Goal: Task Accomplishment & Management: Manage account settings

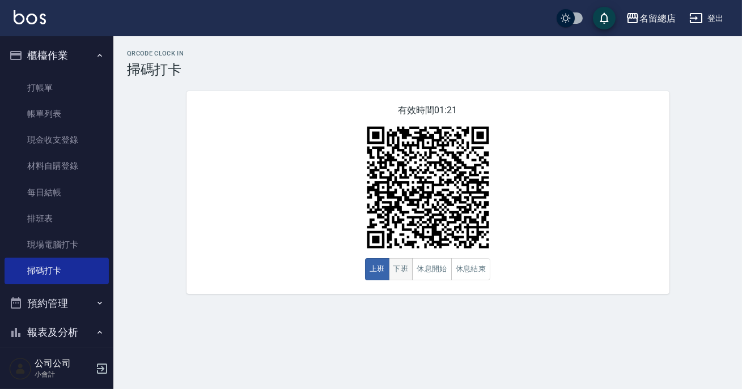
scroll to position [9, 0]
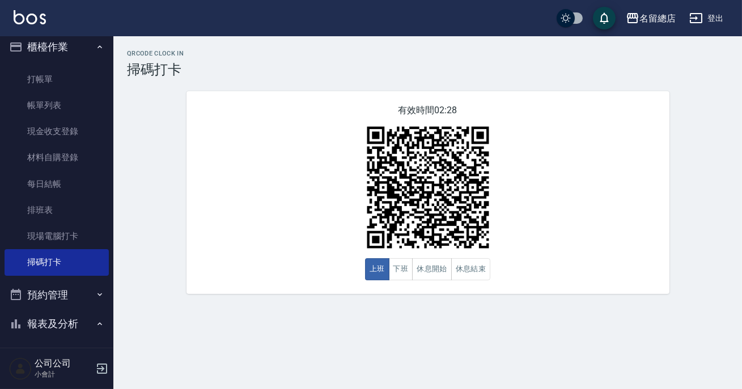
drag, startPoint x: 400, startPoint y: 283, endPoint x: 400, endPoint y: 291, distance: 7.9
click at [400, 291] on div "有效時間 02:28 上班 下班 休息開始 休息結束" at bounding box center [427, 192] width 483 height 203
click at [419, 274] on button "休息開始" at bounding box center [432, 269] width 40 height 22
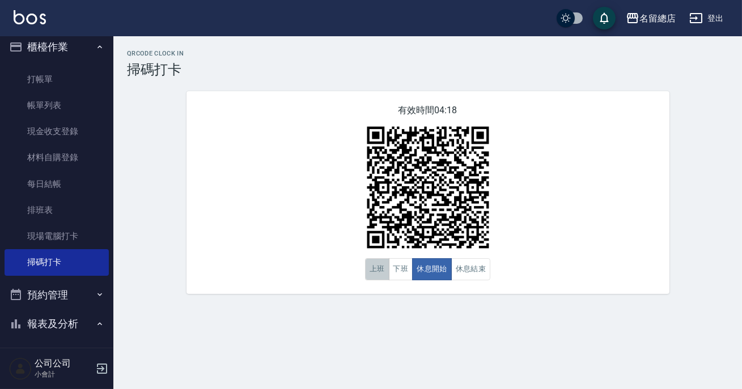
click at [373, 267] on button "上班" at bounding box center [377, 269] width 24 height 22
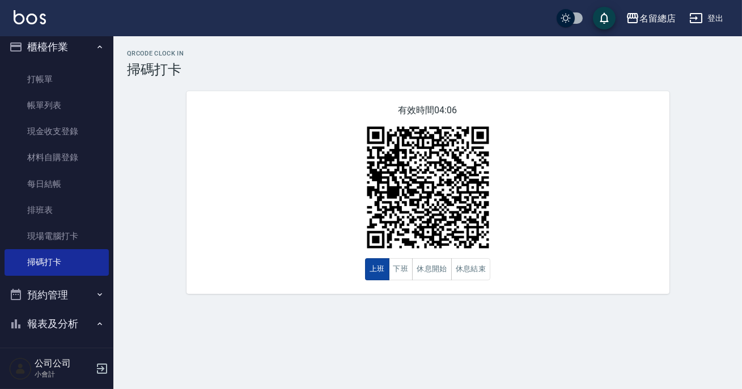
click at [373, 267] on button "上班" at bounding box center [377, 269] width 24 height 22
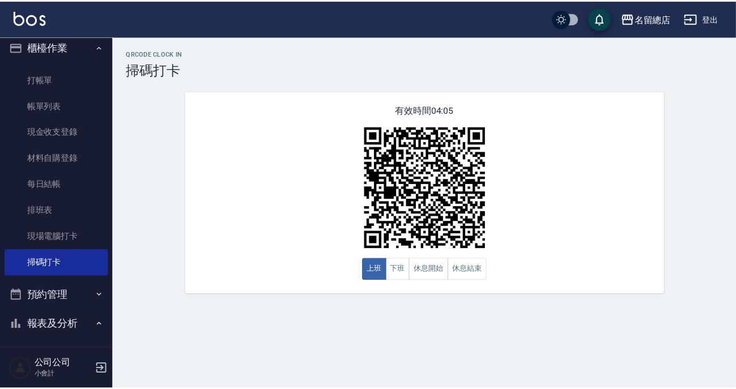
scroll to position [215, 0]
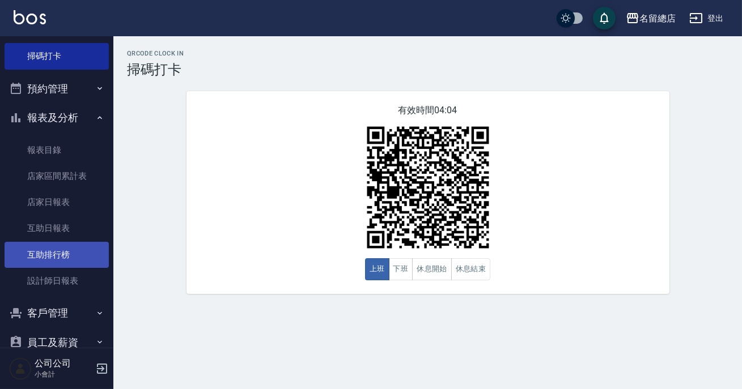
click at [71, 250] on link "互助排行榜" at bounding box center [57, 255] width 104 height 26
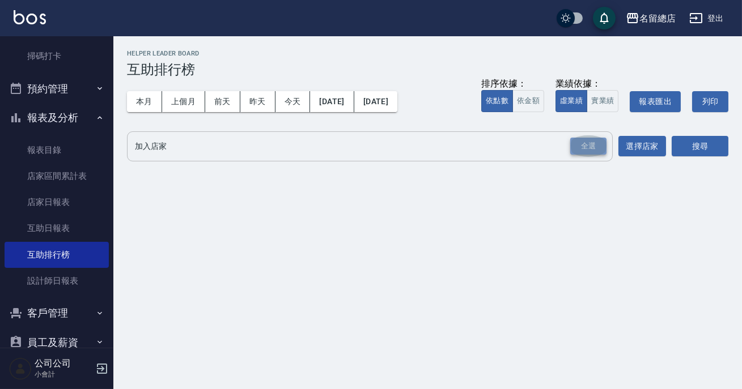
click at [604, 145] on div "全選" at bounding box center [588, 147] width 36 height 18
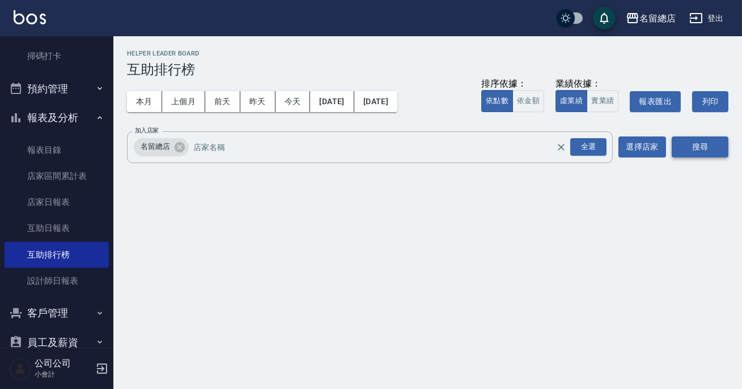
click at [696, 151] on button "搜尋" at bounding box center [700, 147] width 57 height 21
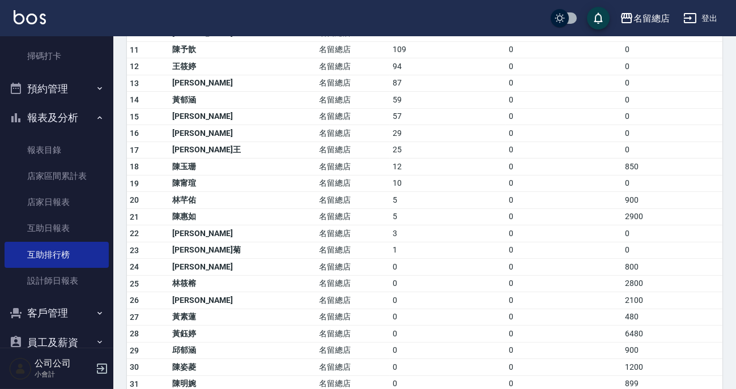
scroll to position [338, 0]
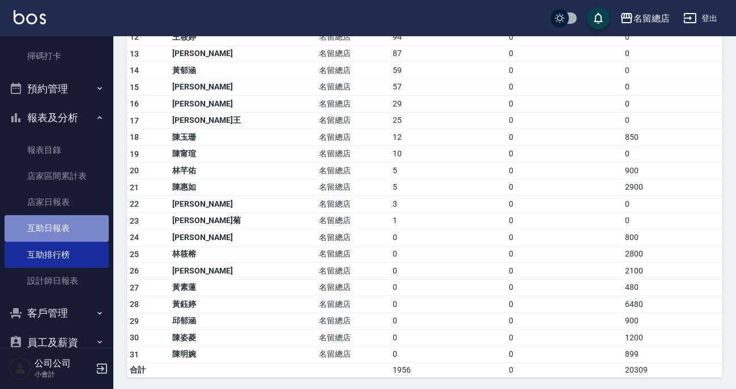
click at [75, 222] on link "互助日報表" at bounding box center [57, 228] width 104 height 26
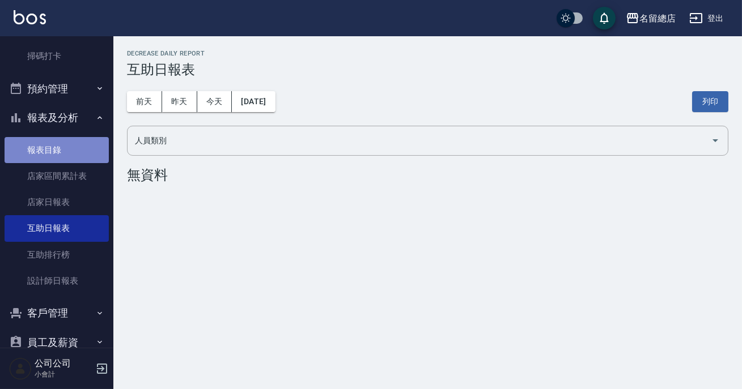
click at [71, 154] on link "報表目錄" at bounding box center [57, 150] width 104 height 26
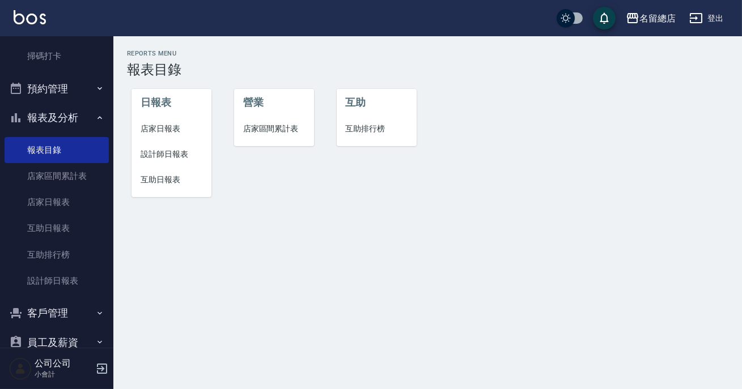
click at [80, 86] on button "預約管理" at bounding box center [57, 88] width 104 height 29
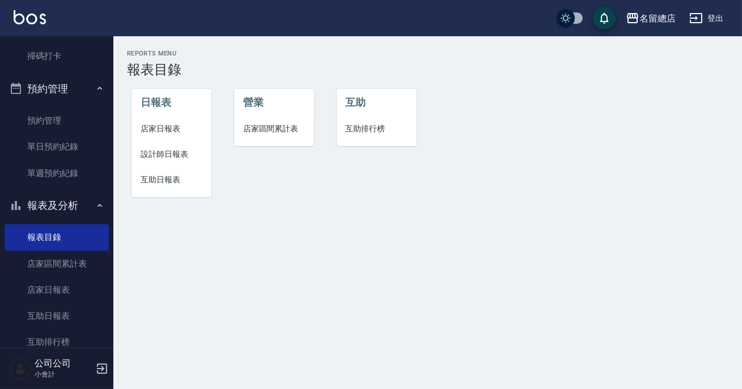
click at [72, 91] on button "預約管理" at bounding box center [57, 88] width 104 height 29
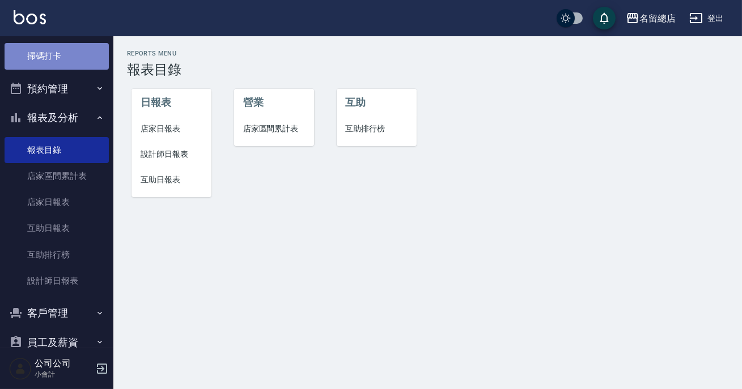
click at [73, 50] on link "掃碼打卡" at bounding box center [57, 56] width 104 height 26
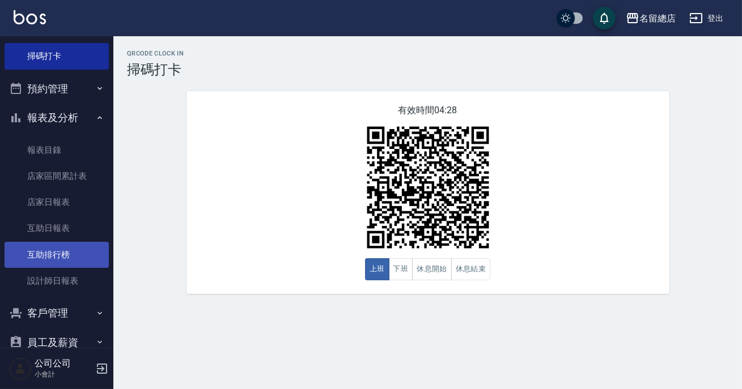
click at [71, 249] on link "互助排行榜" at bounding box center [57, 255] width 104 height 26
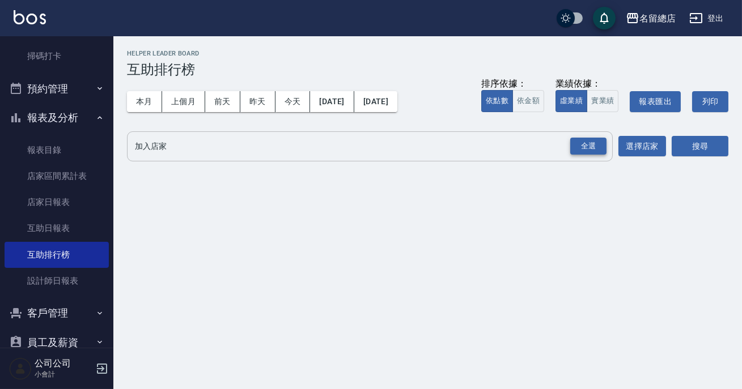
click at [594, 144] on div "全選" at bounding box center [588, 147] width 36 height 18
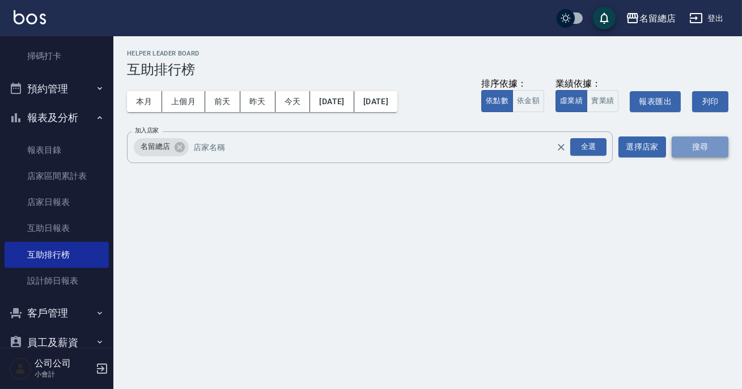
click at [695, 149] on button "搜尋" at bounding box center [700, 147] width 57 height 21
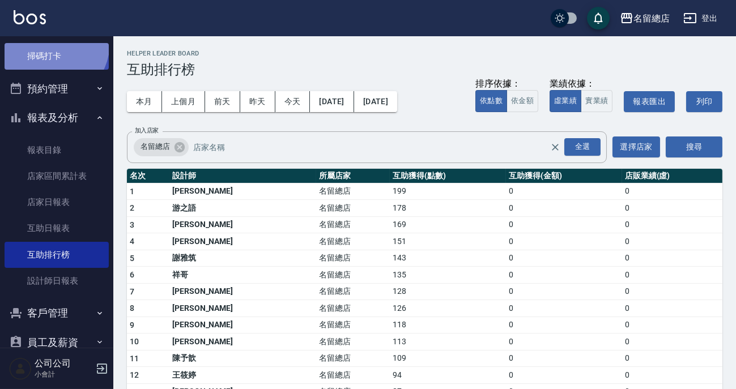
click at [46, 43] on link "掃碼打卡" at bounding box center [57, 56] width 104 height 26
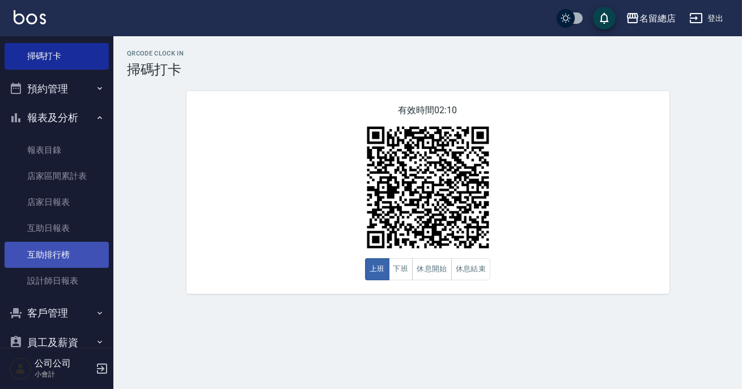
click at [79, 249] on link "互助排行榜" at bounding box center [57, 255] width 104 height 26
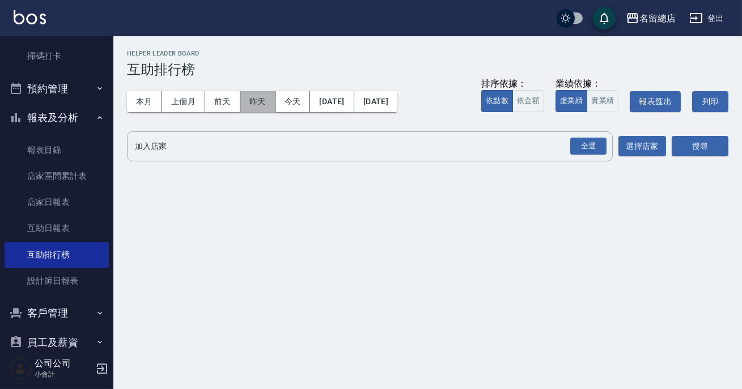
click at [260, 101] on button "昨天" at bounding box center [257, 101] width 35 height 21
click at [576, 146] on div "全選" at bounding box center [588, 147] width 36 height 18
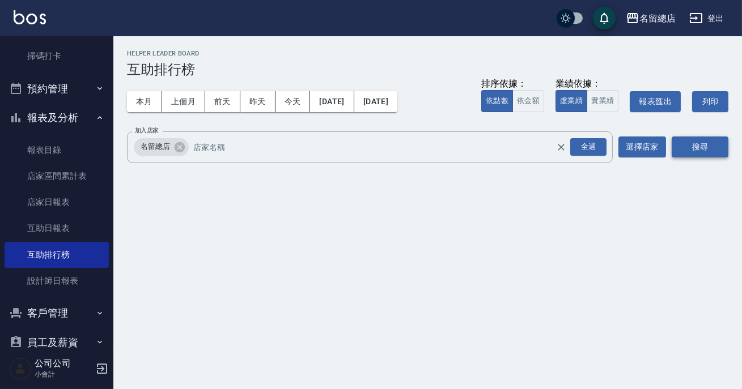
click at [687, 140] on button "搜尋" at bounding box center [700, 147] width 57 height 21
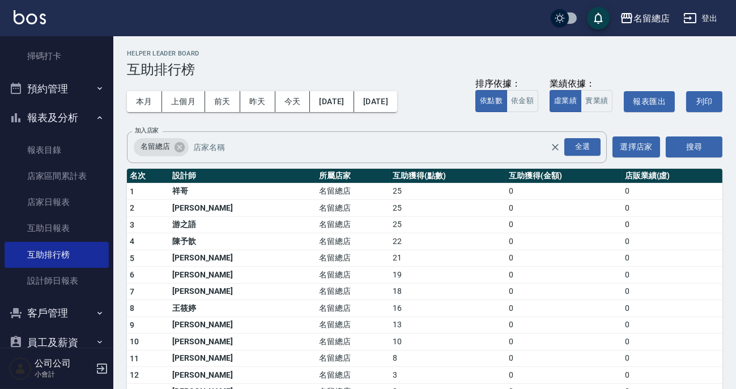
scroll to position [121, 0]
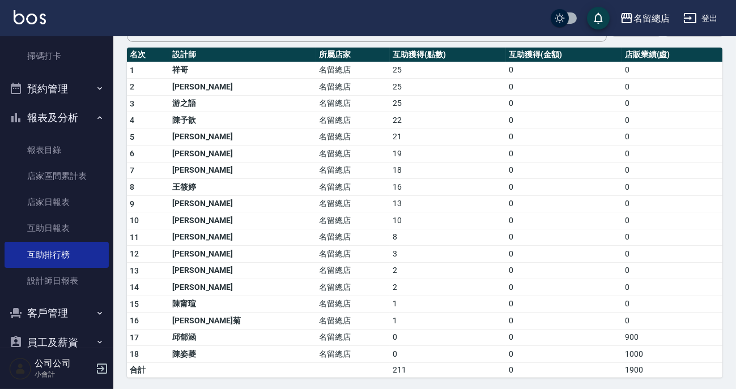
click at [390, 285] on td "2" at bounding box center [448, 287] width 116 height 17
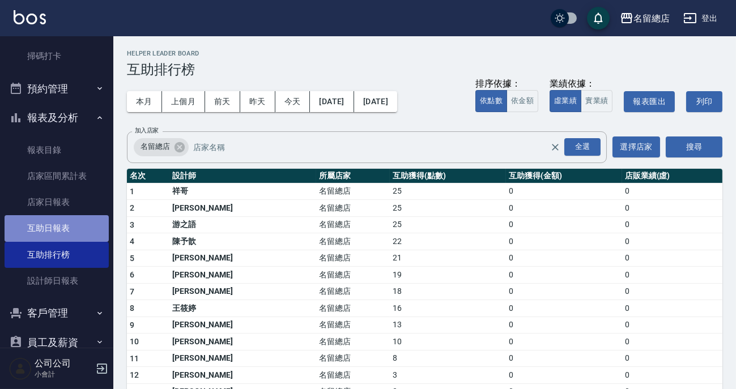
click at [91, 230] on link "互助日報表" at bounding box center [57, 228] width 104 height 26
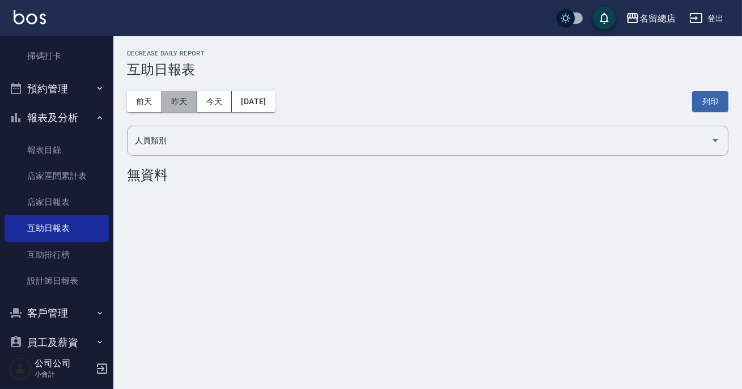
click at [176, 104] on button "昨天" at bounding box center [179, 101] width 35 height 21
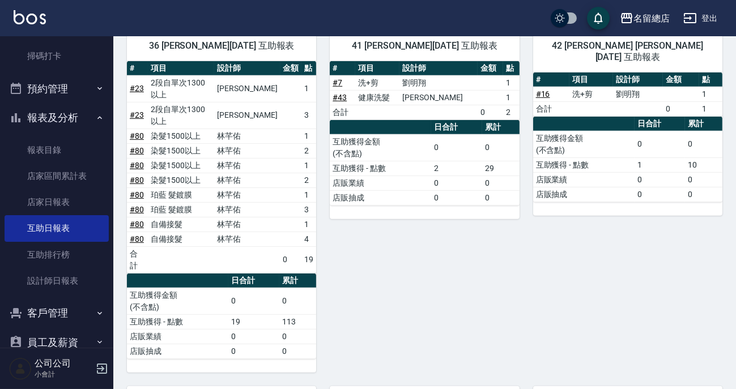
scroll to position [1082, 0]
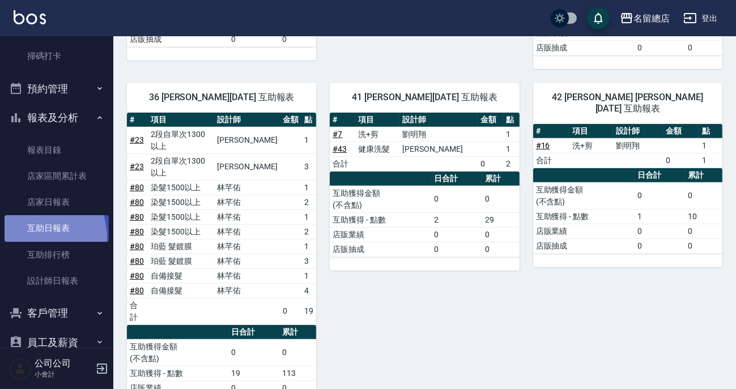
click at [31, 238] on link "互助日報表" at bounding box center [57, 228] width 104 height 26
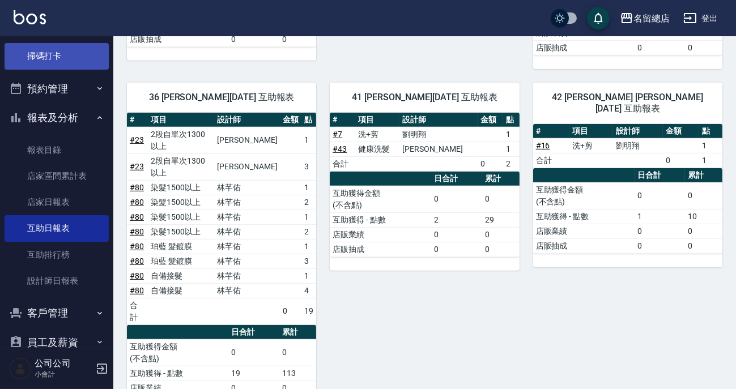
click at [52, 47] on link "掃碼打卡" at bounding box center [57, 56] width 104 height 26
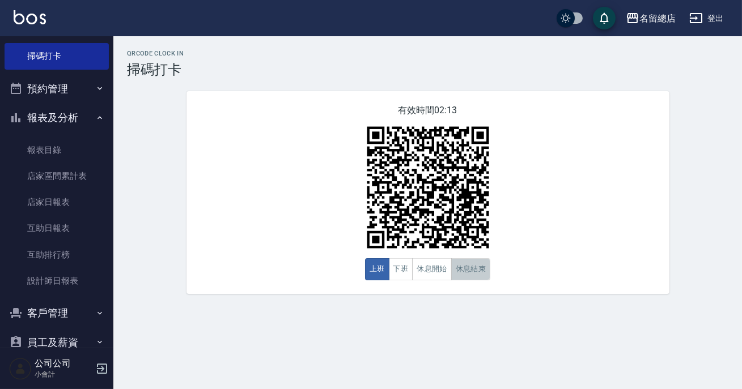
click at [463, 264] on button "休息結束" at bounding box center [471, 269] width 40 height 22
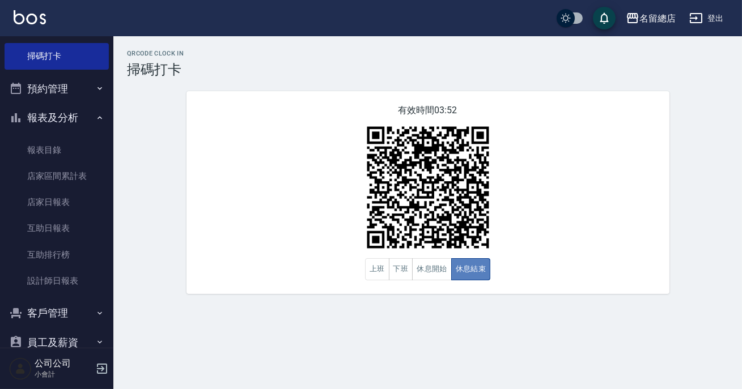
click at [458, 264] on button "休息結束" at bounding box center [471, 269] width 40 height 22
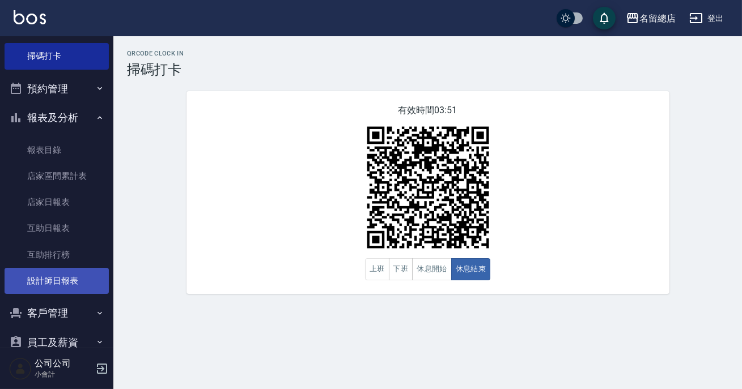
click at [53, 283] on link "設計師日報表" at bounding box center [57, 281] width 104 height 26
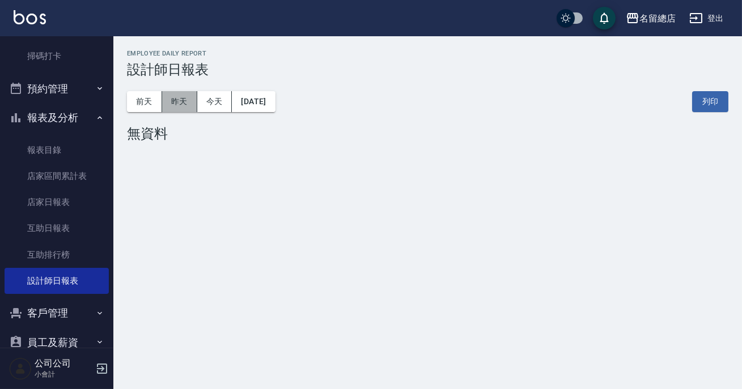
click at [180, 105] on button "昨天" at bounding box center [179, 101] width 35 height 21
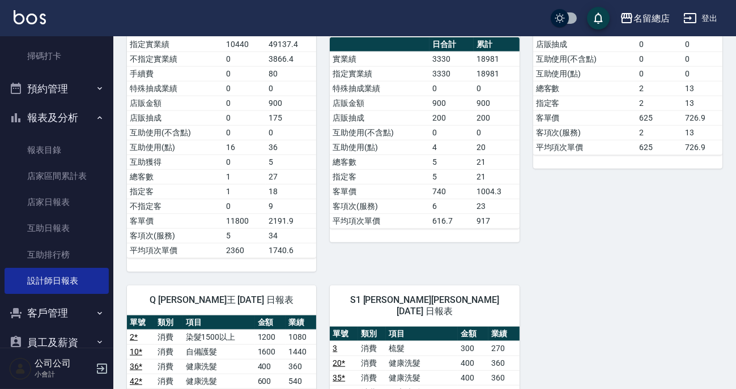
scroll to position [9, 0]
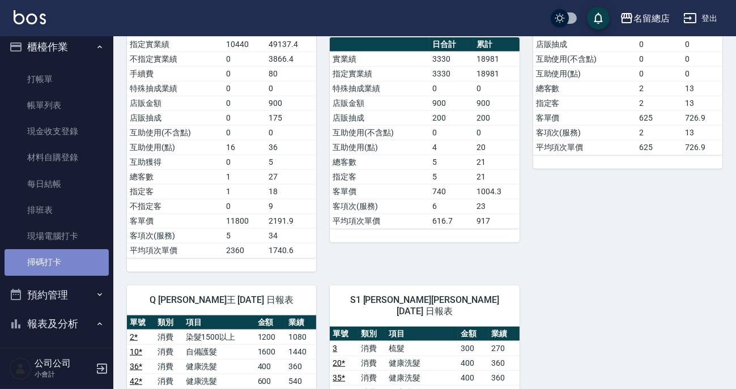
click at [70, 252] on link "掃碼打卡" at bounding box center [57, 262] width 104 height 26
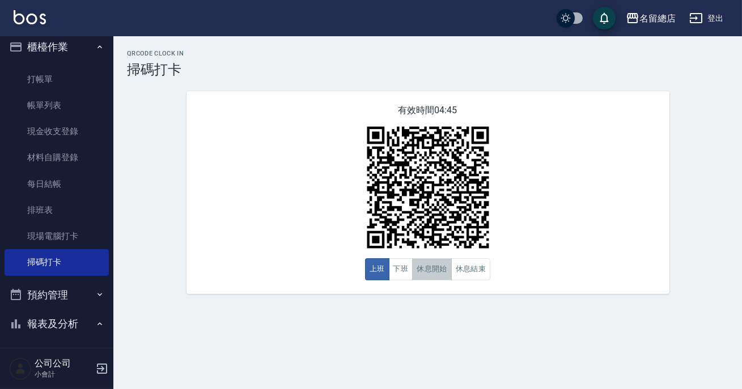
drag, startPoint x: 433, startPoint y: 269, endPoint x: 440, endPoint y: 264, distance: 9.0
click at [432, 269] on button "休息開始" at bounding box center [432, 269] width 40 height 22
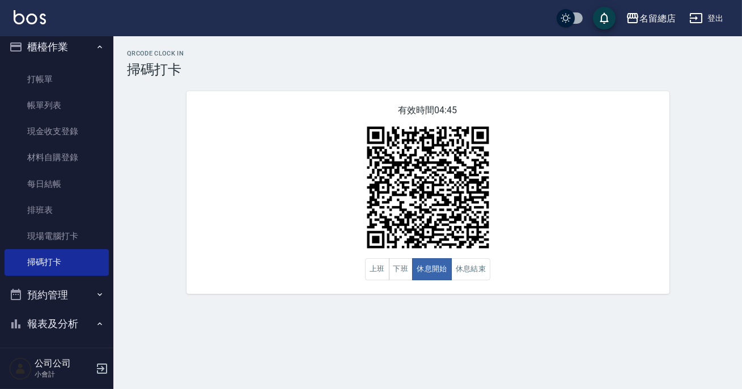
click at [553, 200] on div "有效時間 04:45 上班 下班 休息開始 休息結束" at bounding box center [427, 192] width 483 height 203
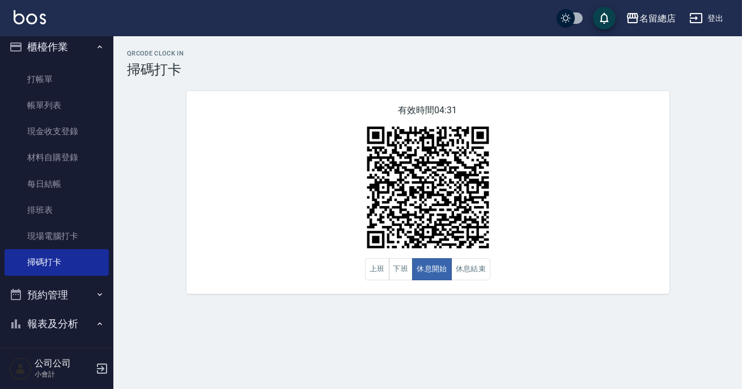
click at [718, 16] on button "登出" at bounding box center [707, 18] width 44 height 21
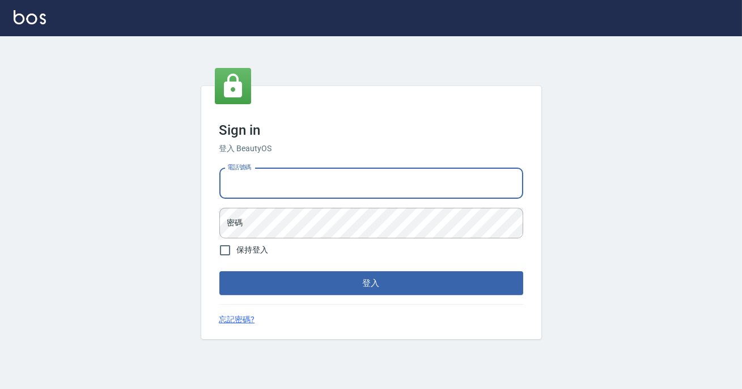
click at [347, 178] on input "電話號碼" at bounding box center [371, 183] width 304 height 31
click at [294, 179] on input "電話號碼" at bounding box center [371, 183] width 304 height 31
type input "0989886729"
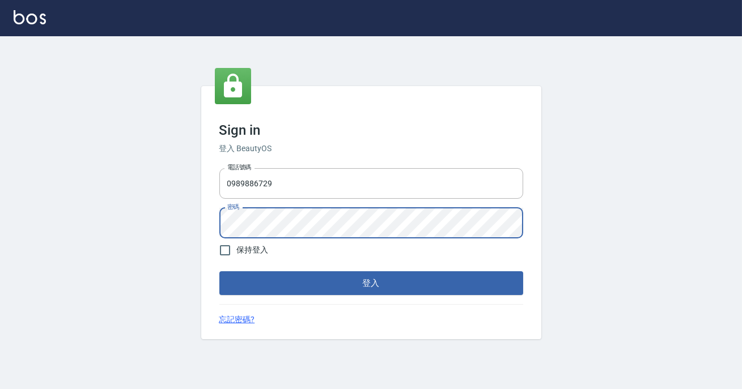
click at [219, 271] on button "登入" at bounding box center [371, 283] width 304 height 24
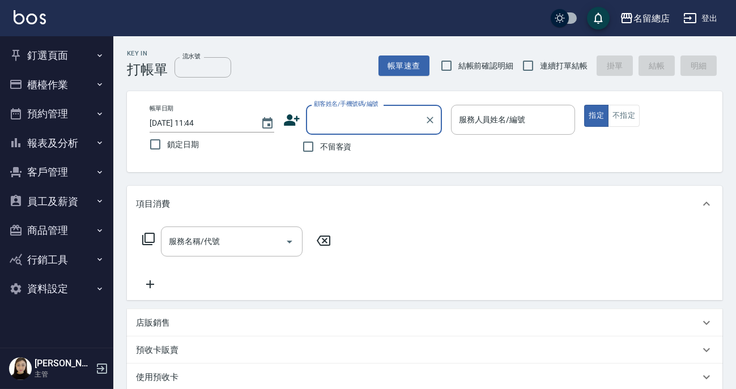
click at [62, 202] on button "員工及薪資" at bounding box center [57, 201] width 104 height 29
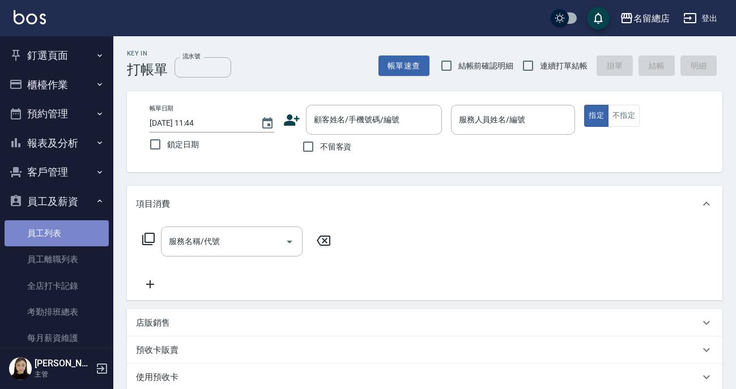
click at [56, 238] on link "員工列表" at bounding box center [57, 233] width 104 height 26
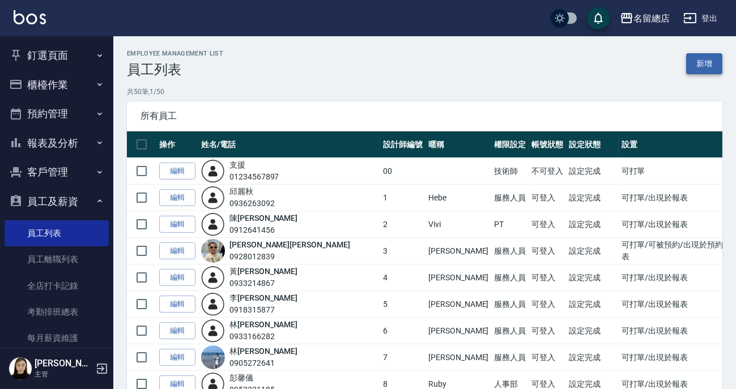
click at [707, 73] on link "新增" at bounding box center [704, 63] width 36 height 21
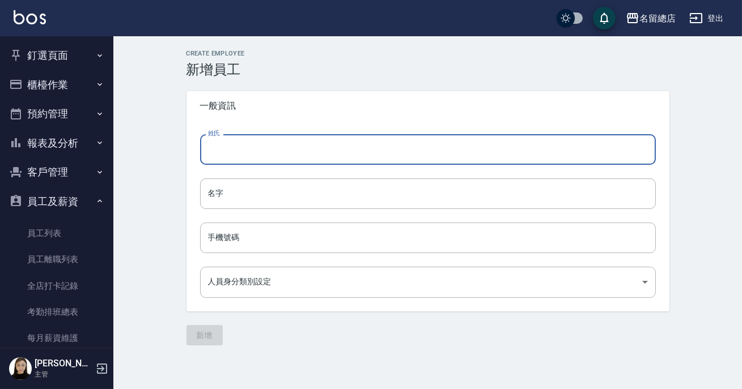
click at [234, 149] on input "姓氏" at bounding box center [428, 149] width 456 height 31
click at [226, 151] on input "姓氏" at bounding box center [428, 149] width 456 height 31
type input "翔"
click at [176, 215] on div "Create Employee 新增員工 一般資訊 姓氏 姓氏 名字 名字 手機號碼 手機號碼 人員身分類別設定 ​ 人員身分類別設定 新增" at bounding box center [428, 198] width 510 height 296
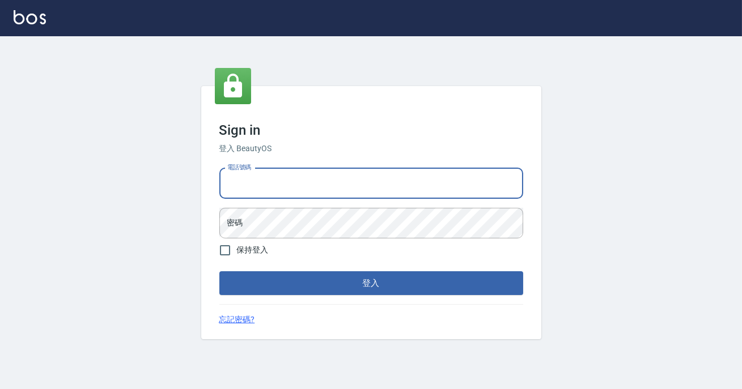
click at [381, 193] on input "電話號碼" at bounding box center [371, 183] width 304 height 31
type input "0900000991"
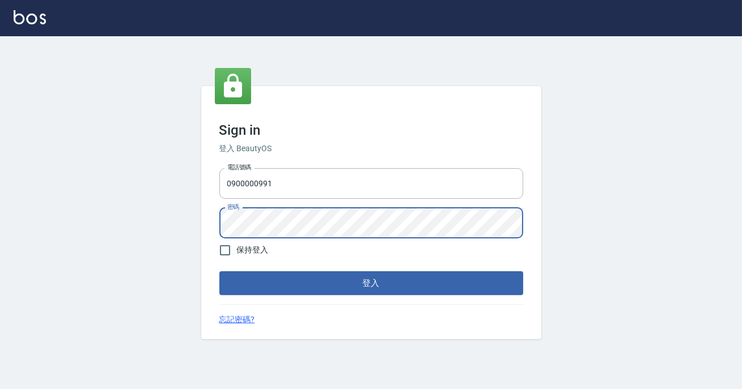
click at [219, 271] on button "登入" at bounding box center [371, 283] width 304 height 24
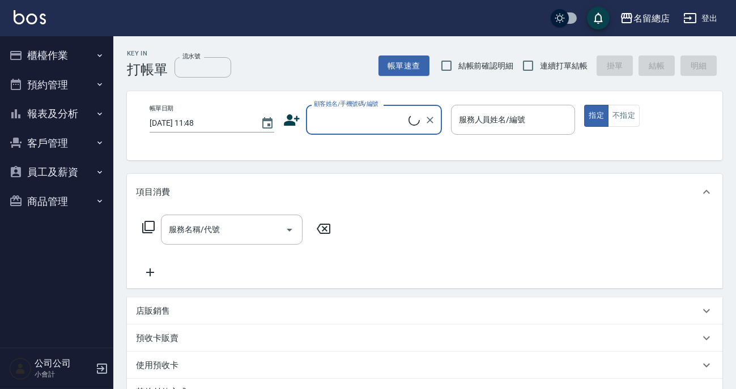
click at [35, 56] on button "櫃檯作業" at bounding box center [57, 55] width 104 height 29
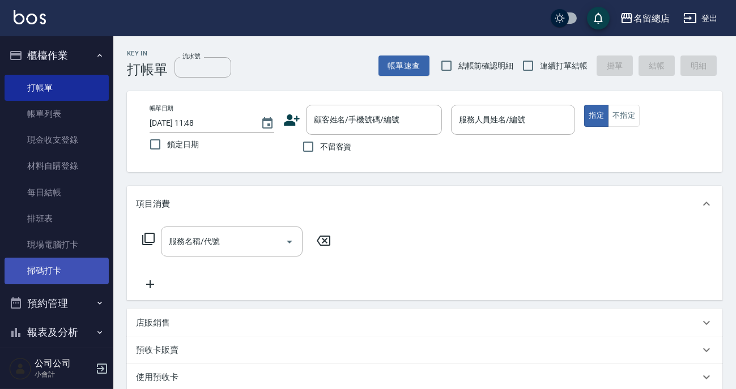
click at [63, 271] on link "掃碼打卡" at bounding box center [57, 271] width 104 height 26
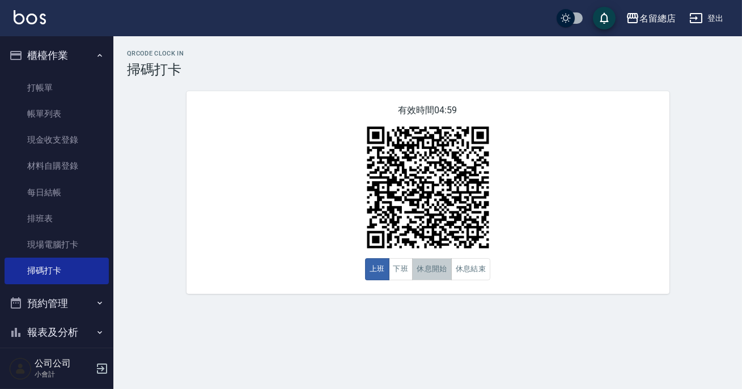
click at [444, 273] on button "休息開始" at bounding box center [432, 269] width 40 height 22
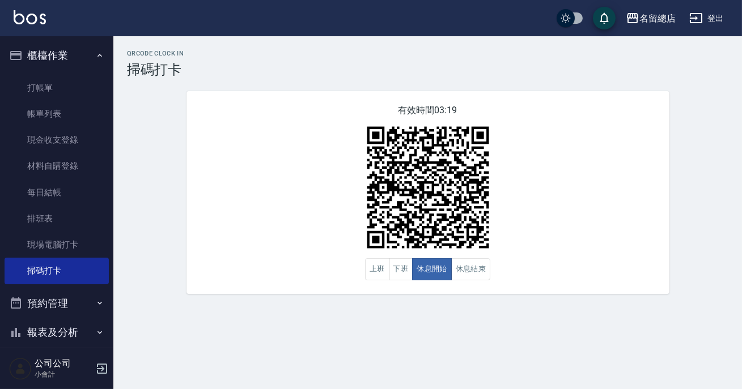
click at [575, 168] on div "有效時間 03:19 上班 下班 休息開始 休息結束" at bounding box center [427, 192] width 483 height 203
click at [462, 266] on button "休息結束" at bounding box center [471, 269] width 40 height 22
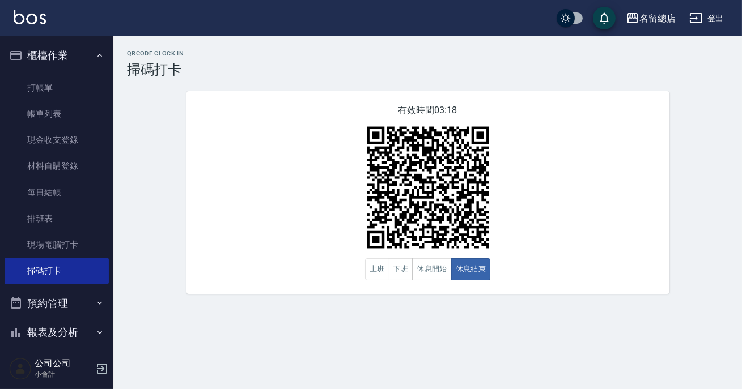
click at [554, 225] on div "有效時間 03:18 上班 下班 休息開始 休息結束" at bounding box center [427, 192] width 483 height 203
